Goal: Information Seeking & Learning: Check status

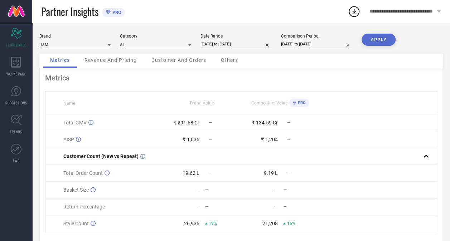
click at [57, 59] on span "Metrics" at bounding box center [60, 60] width 20 height 6
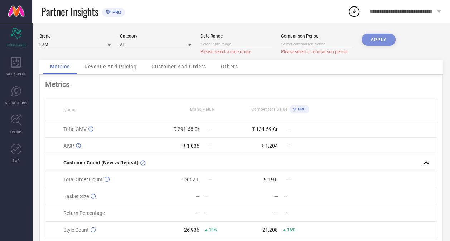
click at [129, 67] on span "Revenue And Pricing" at bounding box center [111, 67] width 52 height 6
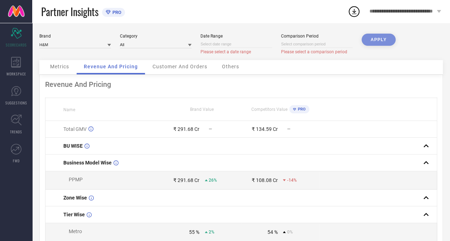
click at [170, 67] on span "Customer And Orders" at bounding box center [180, 67] width 55 height 6
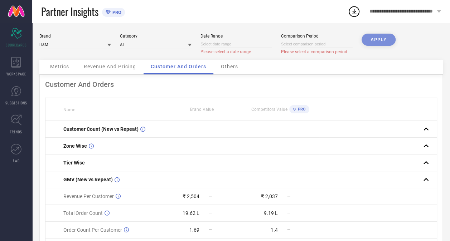
click at [227, 72] on div "Others" at bounding box center [230, 67] width 32 height 14
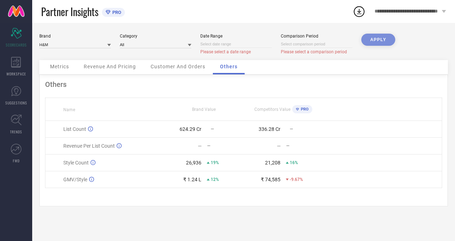
click at [56, 69] on span "Metrics" at bounding box center [59, 67] width 19 height 6
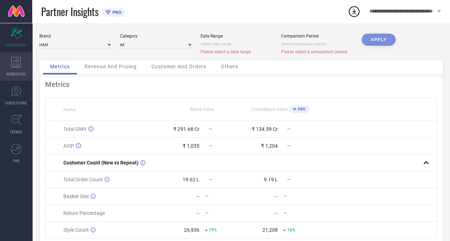
click at [15, 66] on icon at bounding box center [16, 62] width 10 height 11
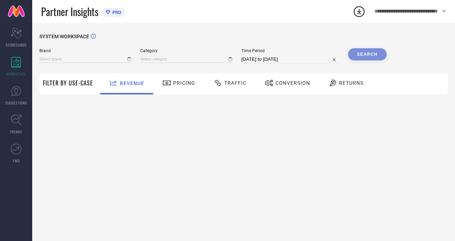
type input "H&M"
type input "All"
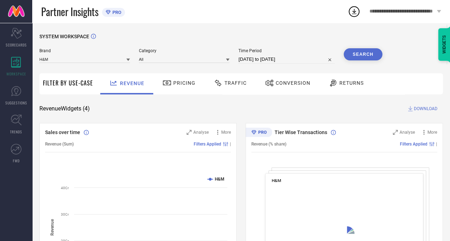
scroll to position [6, 0]
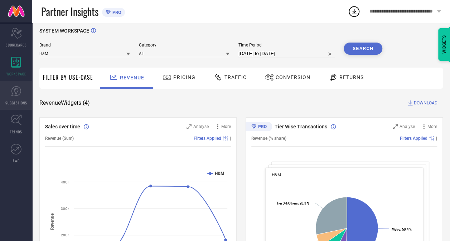
click at [12, 94] on icon at bounding box center [16, 91] width 10 height 10
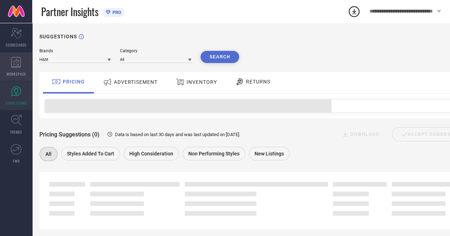
click at [16, 53] on div "WORKSPACE" at bounding box center [16, 66] width 32 height 29
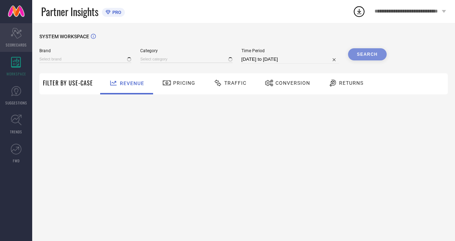
type input "H&M"
type input "All"
click at [15, 41] on div "Scorecard SCORECARDS" at bounding box center [16, 37] width 32 height 29
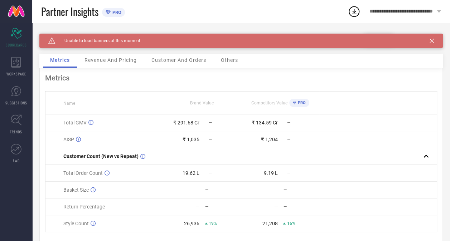
click at [434, 40] on icon at bounding box center [432, 41] width 4 height 4
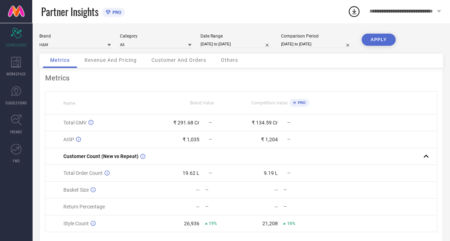
click at [242, 44] on input "[DATE] to [DATE]" at bounding box center [237, 44] width 72 height 8
select select "4"
select select "2025"
select select "5"
select select "2025"
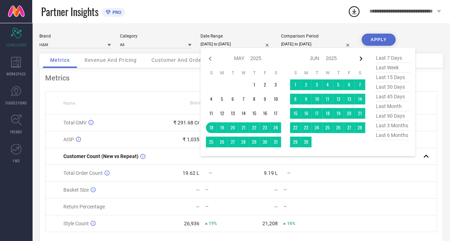
click at [361, 62] on icon at bounding box center [361, 58] width 9 height 9
select select "5"
select select "2025"
select select "6"
select select "2025"
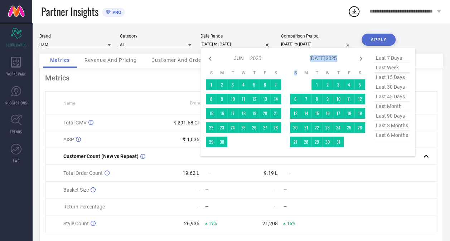
click at [361, 62] on icon at bounding box center [361, 58] width 9 height 9
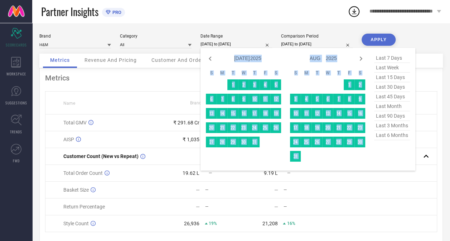
click at [361, 62] on icon at bounding box center [361, 58] width 9 height 9
select select "8"
select select "2025"
select select "9"
select select "2025"
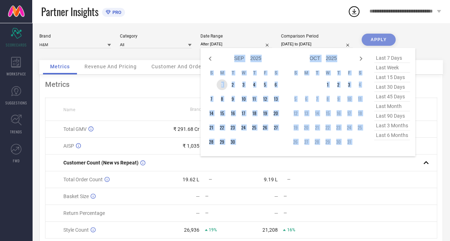
click at [223, 85] on td "1" at bounding box center [222, 84] width 11 height 11
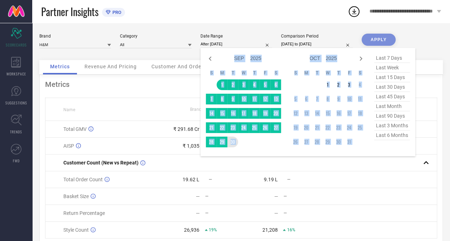
type input "[DATE] to [DATE]"
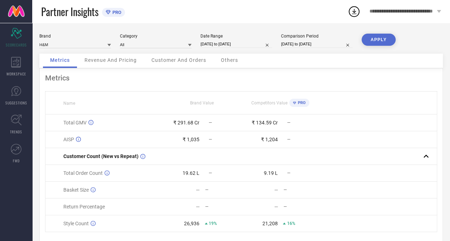
click at [380, 39] on button "APPLY" at bounding box center [379, 40] width 34 height 12
select select "4"
select select "2024"
select select "5"
select select "2024"
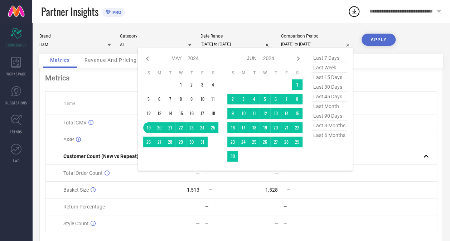
click at [322, 44] on input "[DATE] to [DATE]" at bounding box center [317, 44] width 72 height 8
click at [147, 59] on icon at bounding box center [147, 59] width 3 height 4
select select "3"
select select "2024"
select select "4"
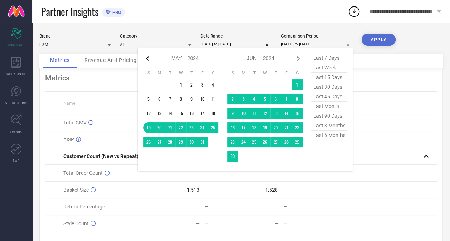
select select "2024"
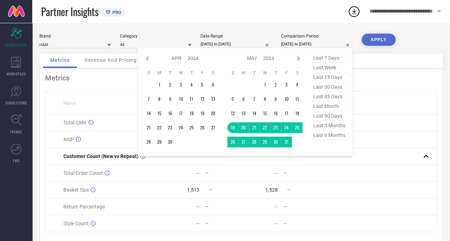
click at [147, 59] on icon at bounding box center [147, 59] width 3 height 4
select select "2"
select select "2024"
select select "3"
select select "2024"
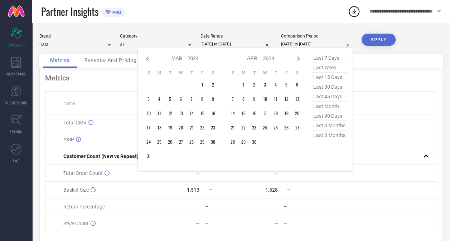
click at [147, 59] on icon at bounding box center [147, 59] width 3 height 4
select select "1"
select select "2024"
select select "2"
select select "2024"
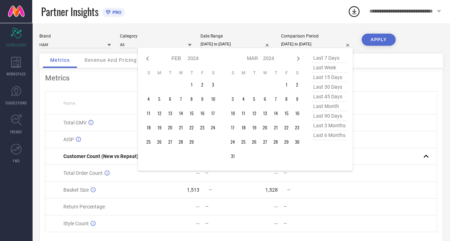
click at [147, 59] on icon at bounding box center [147, 59] width 3 height 4
select select "2024"
select select "1"
select select "2024"
click at [147, 59] on icon at bounding box center [147, 59] width 3 height 4
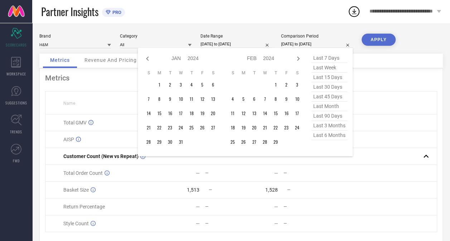
select select "11"
select select "2023"
select select "2024"
click at [147, 59] on icon at bounding box center [147, 59] width 3 height 4
select select "10"
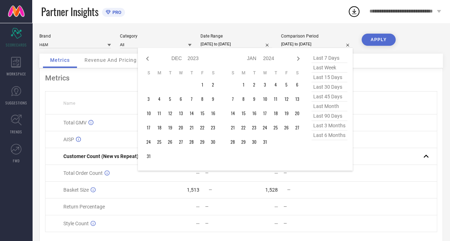
select select "2023"
select select "11"
select select "2023"
type input "After [DATE]"
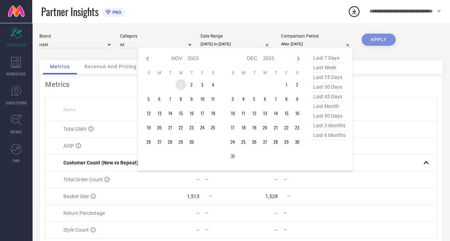
click at [182, 86] on td "1" at bounding box center [180, 84] width 11 height 11
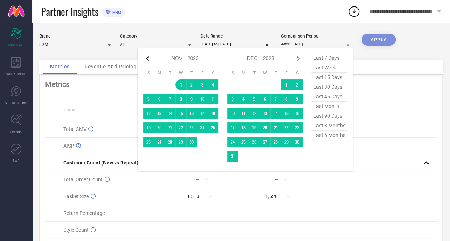
click at [148, 58] on icon at bounding box center [147, 59] width 3 height 4
select select "9"
select select "2023"
select select "10"
select select "2023"
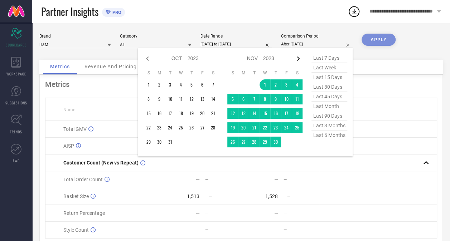
click at [297, 56] on icon at bounding box center [298, 58] width 9 height 9
select select "10"
select select "2023"
select select "11"
select select "2023"
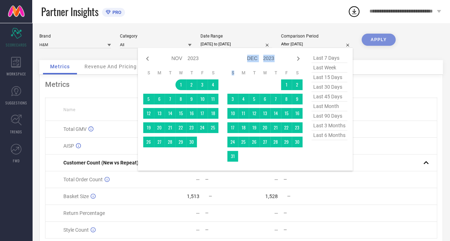
click at [297, 56] on icon at bounding box center [298, 58] width 9 height 9
select select "11"
select select "2023"
select select "2024"
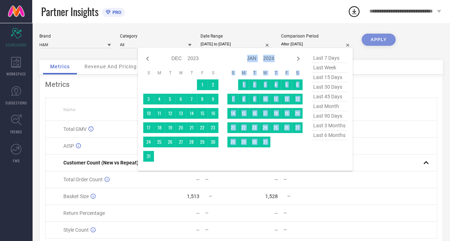
click at [297, 56] on icon at bounding box center [298, 58] width 9 height 9
select select "2024"
select select "1"
select select "2024"
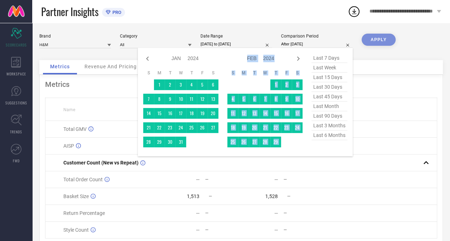
click at [297, 56] on icon at bounding box center [298, 58] width 9 height 9
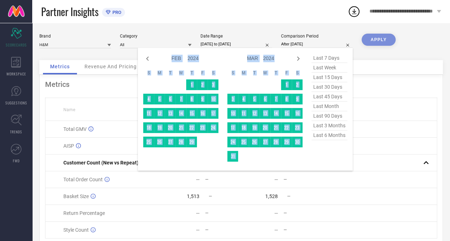
click at [297, 56] on icon at bounding box center [298, 58] width 9 height 9
select select "2"
select select "2024"
select select "3"
select select "2024"
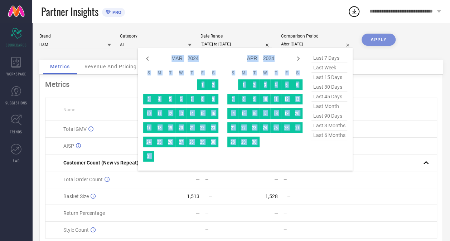
click at [297, 56] on icon at bounding box center [298, 58] width 9 height 9
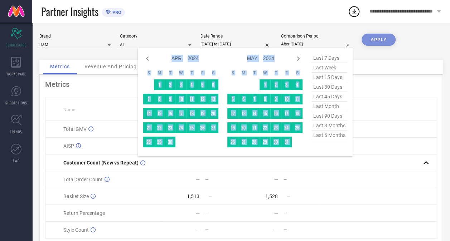
click at [297, 56] on icon at bounding box center [298, 58] width 9 height 9
select select "4"
select select "2024"
select select "5"
select select "2024"
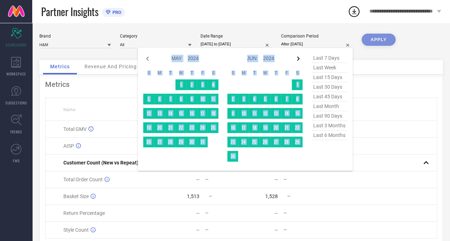
click at [297, 56] on icon at bounding box center [298, 58] width 9 height 9
select select "5"
select select "2024"
select select "6"
select select "2024"
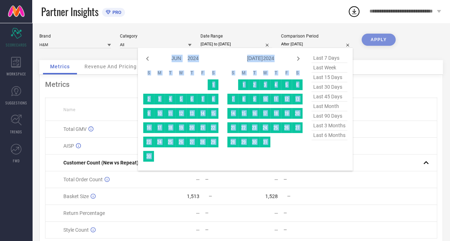
click at [297, 56] on icon at bounding box center [298, 58] width 9 height 9
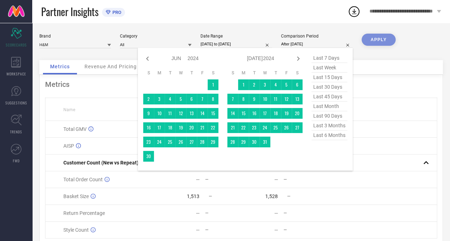
select select "6"
select select "2024"
select select "7"
select select "2024"
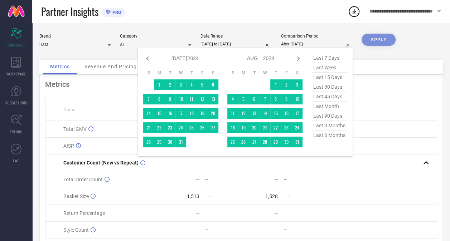
click at [297, 56] on icon at bounding box center [298, 58] width 9 height 9
select select "7"
select select "2024"
select select "8"
select select "2024"
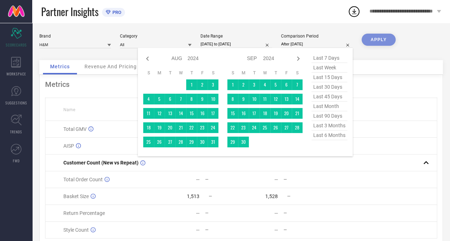
click at [297, 56] on icon at bounding box center [298, 58] width 9 height 9
select select "8"
select select "2024"
select select "9"
select select "2024"
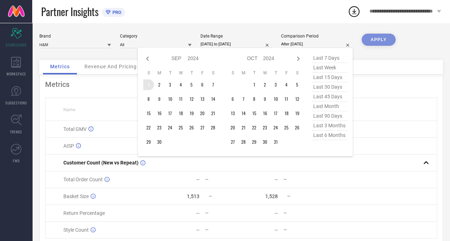
type input "[DATE] to [DATE]"
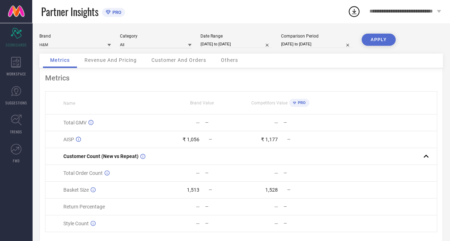
click at [313, 44] on input "[DATE] to [DATE]" at bounding box center [317, 44] width 72 height 8
select select "10"
select select "2023"
select select "11"
select select "2023"
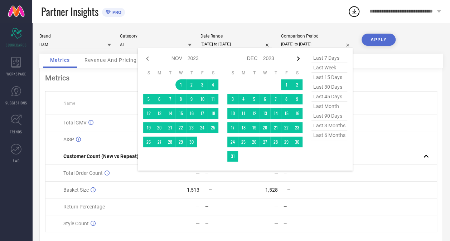
click at [295, 59] on icon at bounding box center [298, 58] width 9 height 9
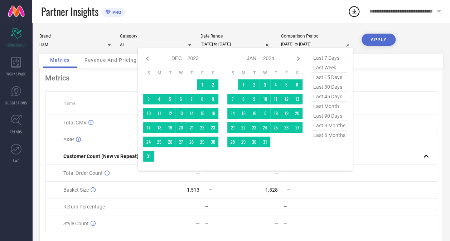
click at [295, 59] on icon at bounding box center [298, 58] width 9 height 9
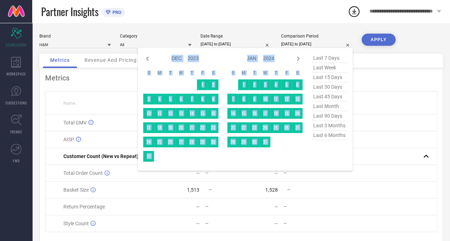
select select "1"
select select "2024"
select select "2"
select select "2024"
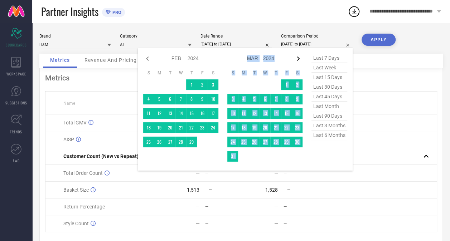
click at [295, 59] on icon at bounding box center [298, 58] width 9 height 9
select select "2"
select select "2024"
select select "3"
select select "2024"
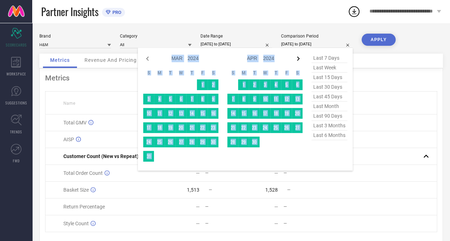
click at [295, 59] on icon at bounding box center [298, 58] width 9 height 9
select select "3"
select select "2024"
select select "4"
select select "2024"
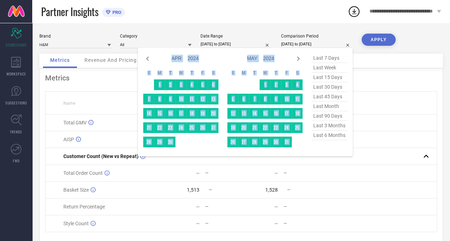
click at [295, 59] on icon at bounding box center [298, 58] width 9 height 9
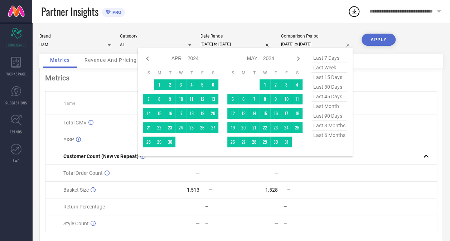
select select "4"
select select "2024"
select select "5"
select select "2024"
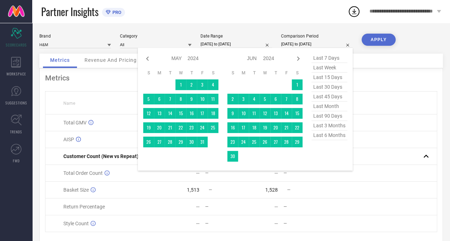
click at [295, 59] on icon at bounding box center [298, 58] width 9 height 9
select select "5"
select select "2024"
select select "6"
select select "2024"
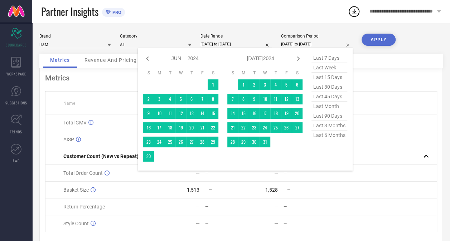
click at [295, 59] on icon at bounding box center [298, 58] width 9 height 9
select select "6"
select select "2024"
select select "7"
select select "2024"
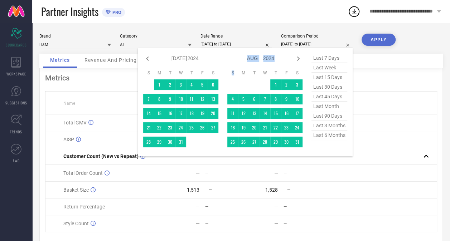
click at [295, 59] on icon at bounding box center [298, 58] width 9 height 9
select select "7"
select select "2024"
select select "8"
select select "2024"
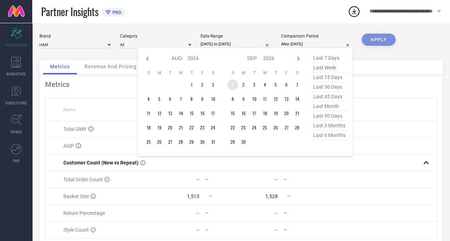
click at [234, 85] on td "1" at bounding box center [232, 84] width 11 height 11
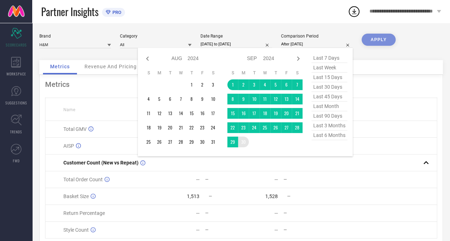
type input "[DATE] to [DATE]"
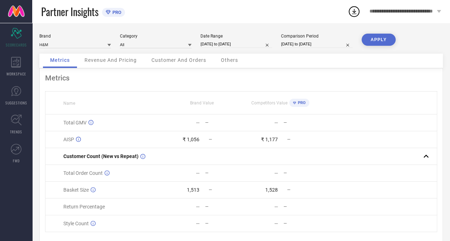
click at [384, 41] on button "APPLY" at bounding box center [379, 40] width 34 height 12
click at [128, 63] on span "Revenue And Pricing" at bounding box center [111, 60] width 52 height 6
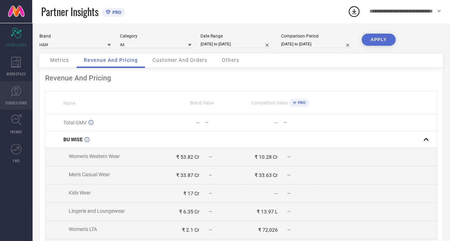
click at [23, 85] on link "SUGGESTIONS" at bounding box center [16, 95] width 32 height 29
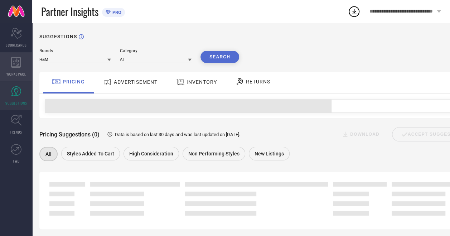
click at [16, 73] on span "WORKSPACE" at bounding box center [16, 73] width 20 height 5
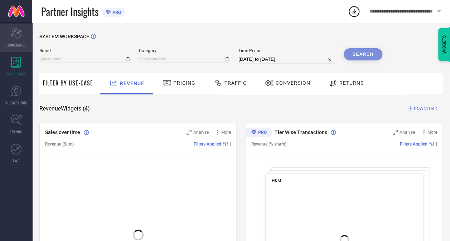
type input "H&M"
type input "All"
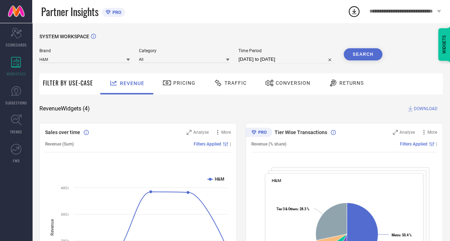
click at [290, 80] on span "Conversion" at bounding box center [293, 83] width 35 height 6
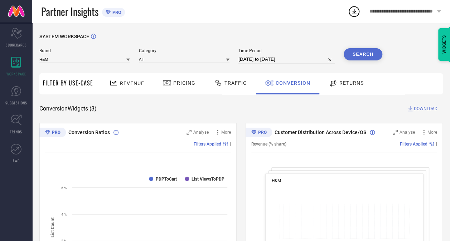
click at [244, 85] on span "Traffic" at bounding box center [236, 83] width 22 height 6
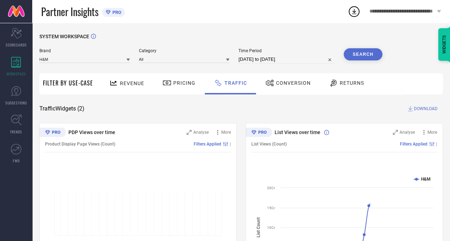
click at [186, 87] on div "Pricing" at bounding box center [179, 83] width 37 height 12
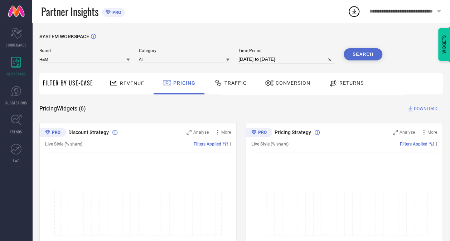
click at [130, 86] on span "Revenue" at bounding box center [132, 84] width 24 height 6
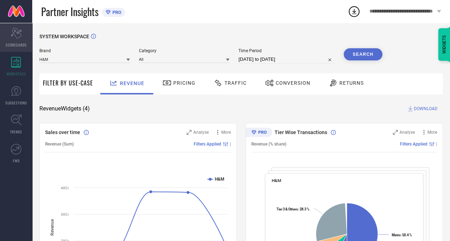
click at [18, 44] on span "SCORECARDS" at bounding box center [16, 44] width 21 height 5
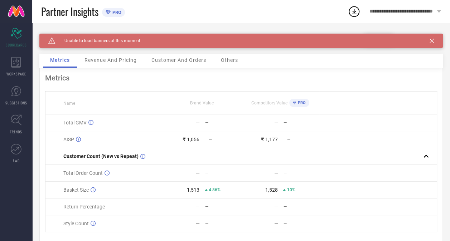
click at [439, 41] on div "Caution Created with Sketch. Unable to load banners at this moment" at bounding box center [241, 41] width 404 height 14
click at [434, 41] on icon at bounding box center [432, 41] width 4 height 4
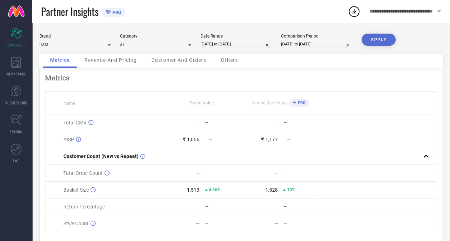
click at [370, 43] on button "APPLY" at bounding box center [379, 40] width 34 height 12
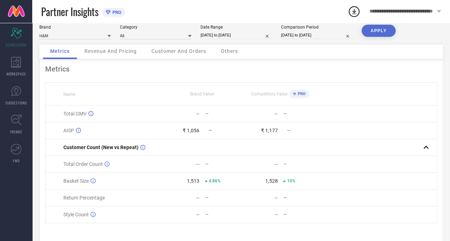
scroll to position [9, 0]
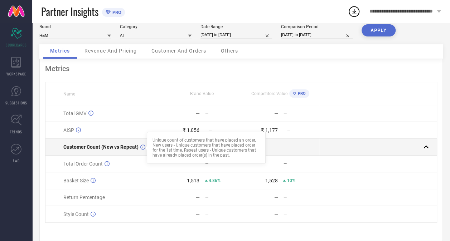
click at [136, 144] on td "Customer Count (New vs Repeat) Unique count of customers that have placed an or…" at bounding box center [103, 147] width 117 height 17
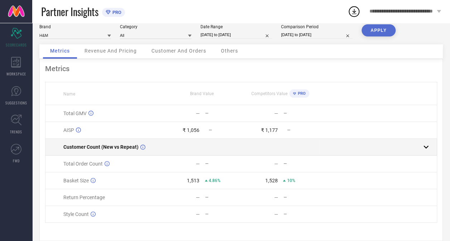
click at [428, 146] on rect at bounding box center [426, 147] width 10 height 10
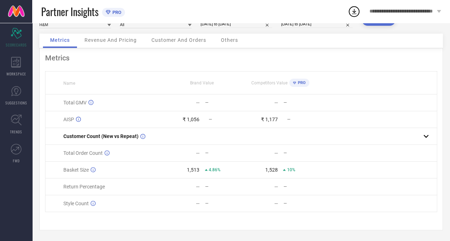
scroll to position [0, 0]
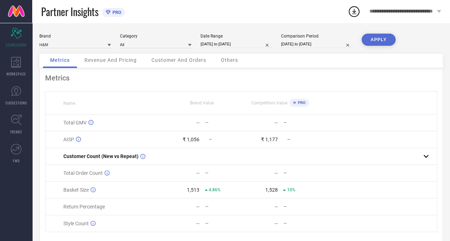
click at [123, 53] on div "Brand H&M Category All Date Range [DATE] to [DATE] Comparison Period [DATE] to …" at bounding box center [241, 44] width 404 height 20
click at [122, 57] on div "Revenue And Pricing" at bounding box center [110, 61] width 67 height 14
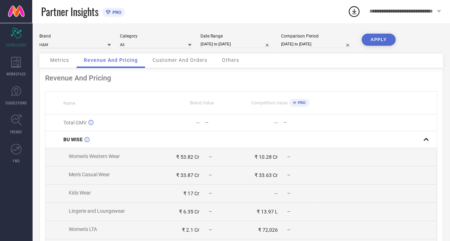
click at [163, 62] on span "Customer And Orders" at bounding box center [180, 60] width 55 height 6
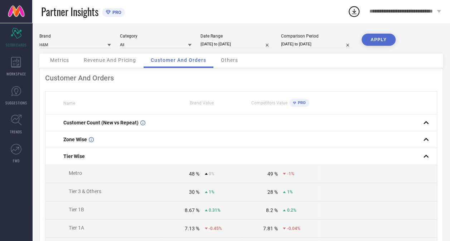
click at [72, 60] on div "Metrics" at bounding box center [59, 61] width 33 height 14
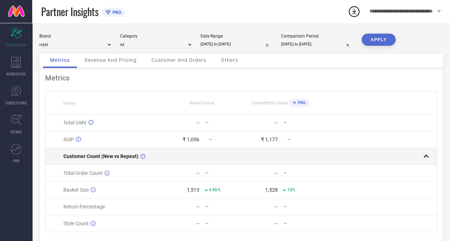
click at [193, 161] on td at bounding box center [202, 156] width 78 height 17
click at [222, 159] on td at bounding box center [202, 156] width 78 height 17
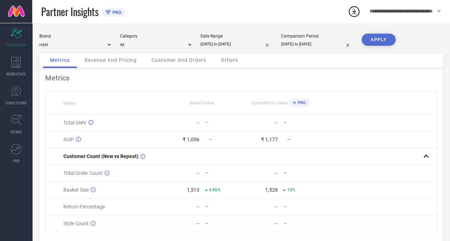
select select "8"
select select "2025"
select select "9"
select select "2025"
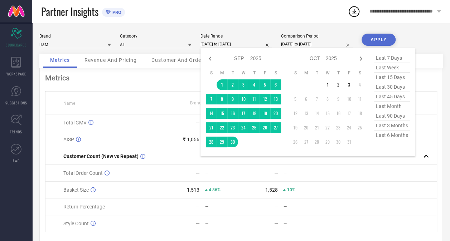
click at [228, 44] on input "[DATE] to [DATE]" at bounding box center [237, 44] width 72 height 8
click at [211, 60] on icon at bounding box center [210, 59] width 3 height 4
select select "7"
select select "2025"
select select "8"
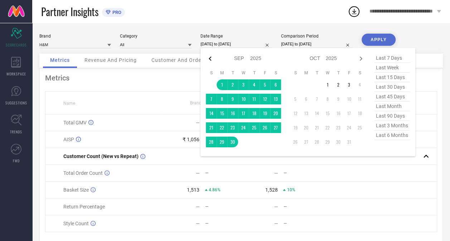
select select "2025"
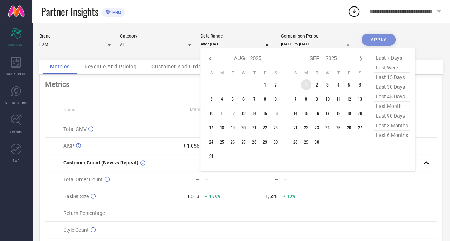
click at [307, 88] on td "1" at bounding box center [306, 84] width 11 height 11
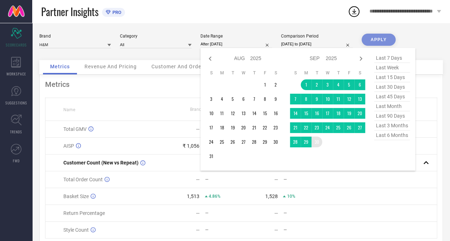
type input "[DATE] to [DATE]"
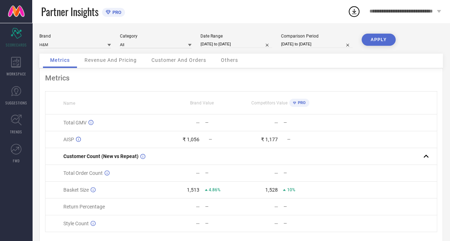
click at [372, 42] on button "APPLY" at bounding box center [379, 40] width 34 height 12
select select "8"
select select "2025"
select select "9"
select select "2025"
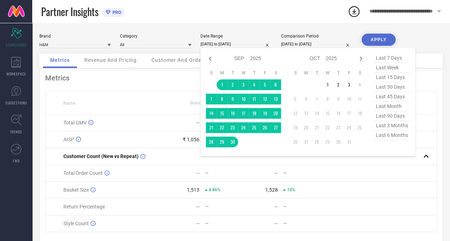
click at [209, 44] on input "[DATE] to [DATE]" at bounding box center [237, 44] width 72 height 8
click at [210, 58] on icon at bounding box center [210, 59] width 3 height 4
select select "7"
select select "2025"
select select "8"
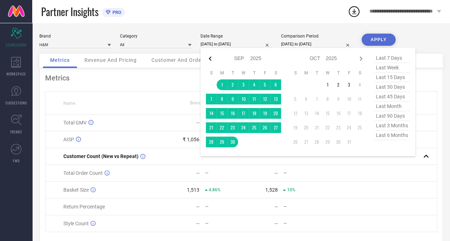
select select "2025"
